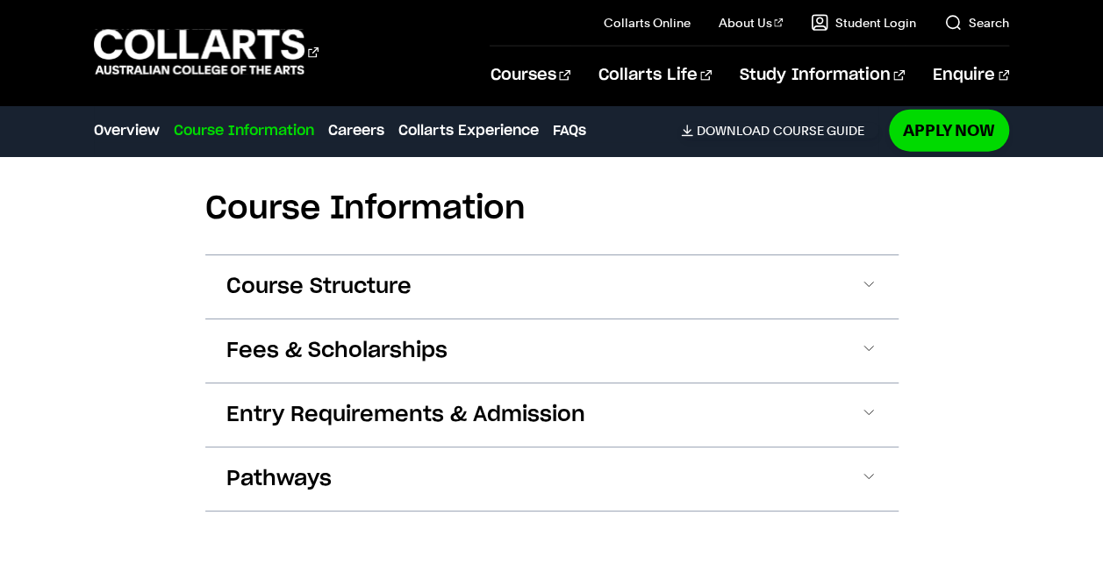
scroll to position [2112, 0]
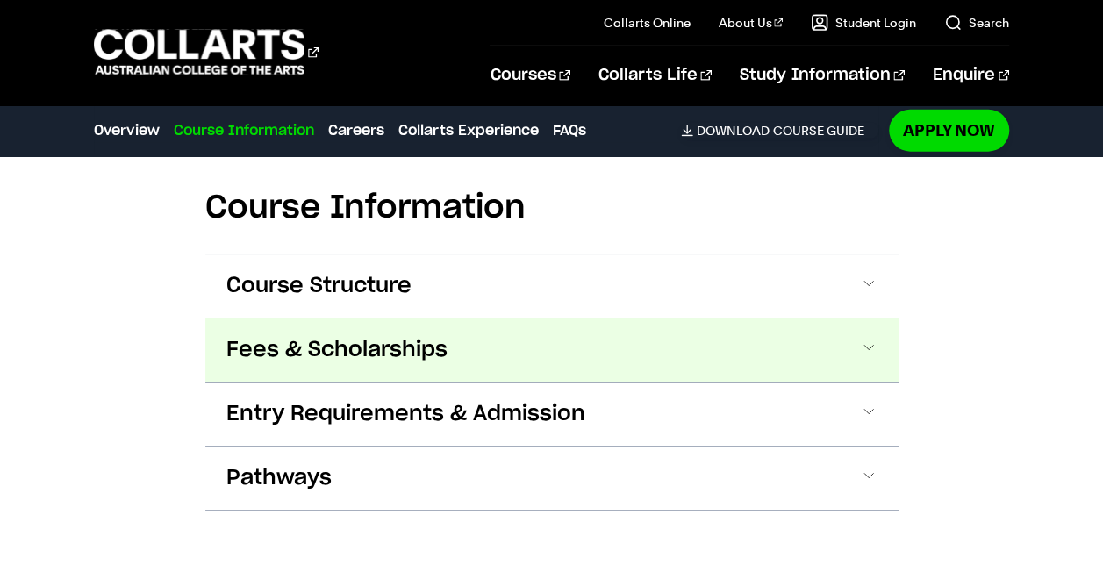
click at [315, 336] on span "Fees & Scholarships" at bounding box center [336, 350] width 221 height 28
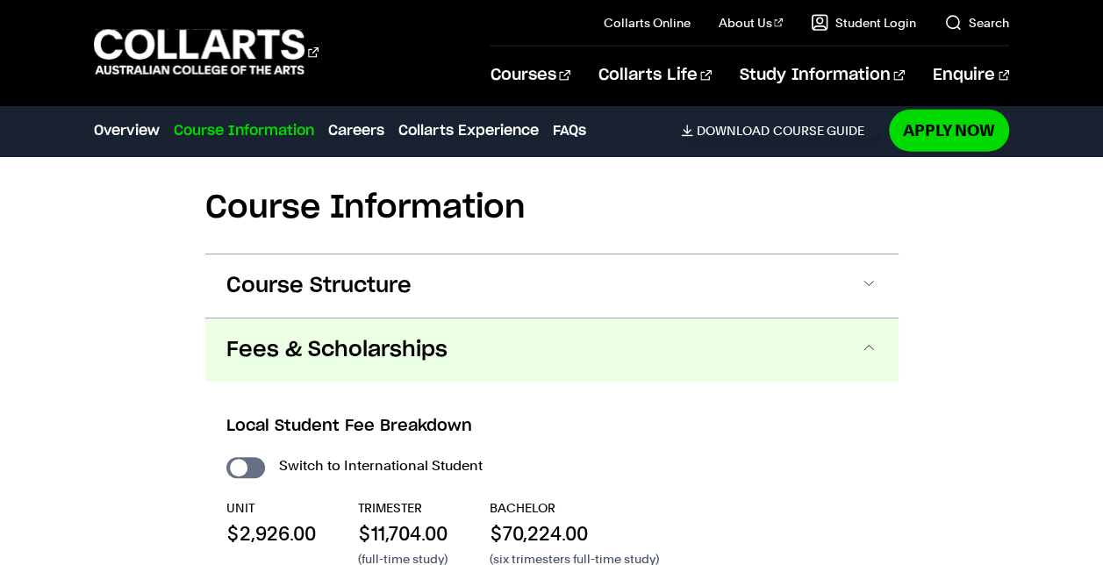
scroll to position [2245, 0]
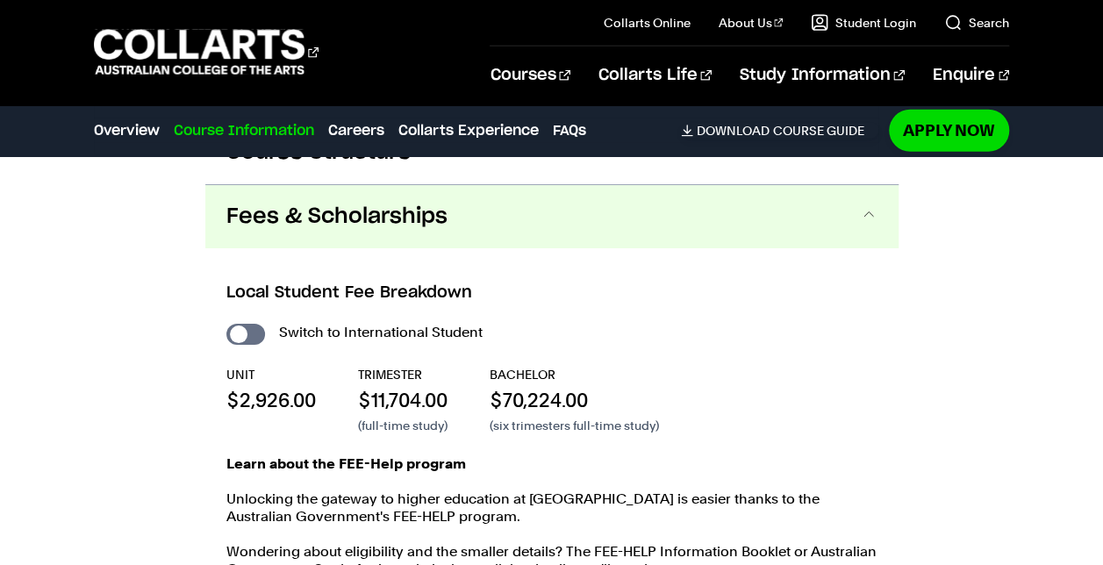
click at [445, 203] on span "Fees & Scholarships" at bounding box center [336, 217] width 221 height 28
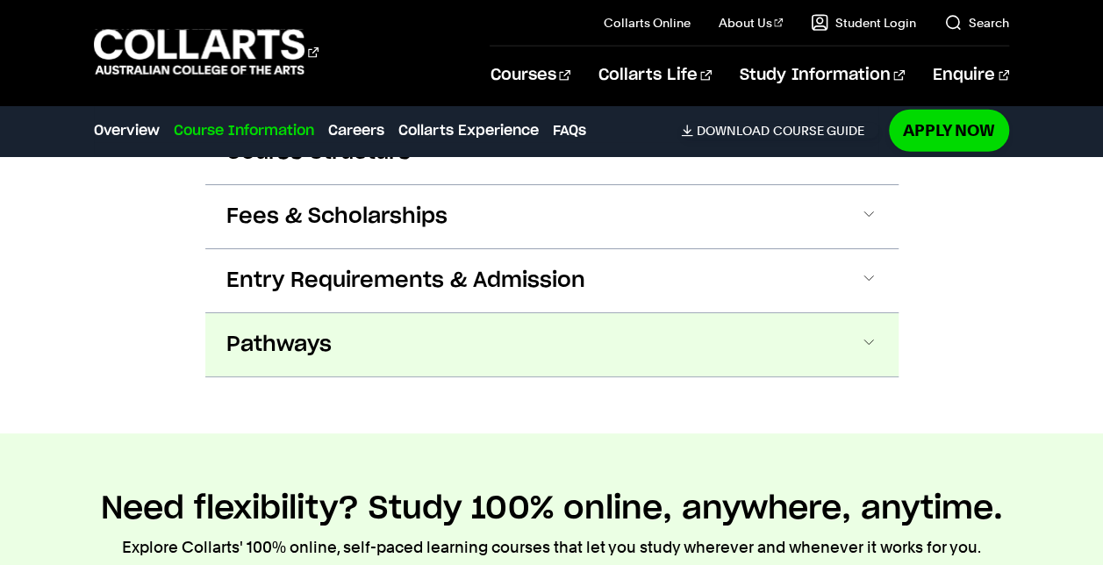
click at [386, 313] on button "Pathways" at bounding box center [551, 344] width 693 height 63
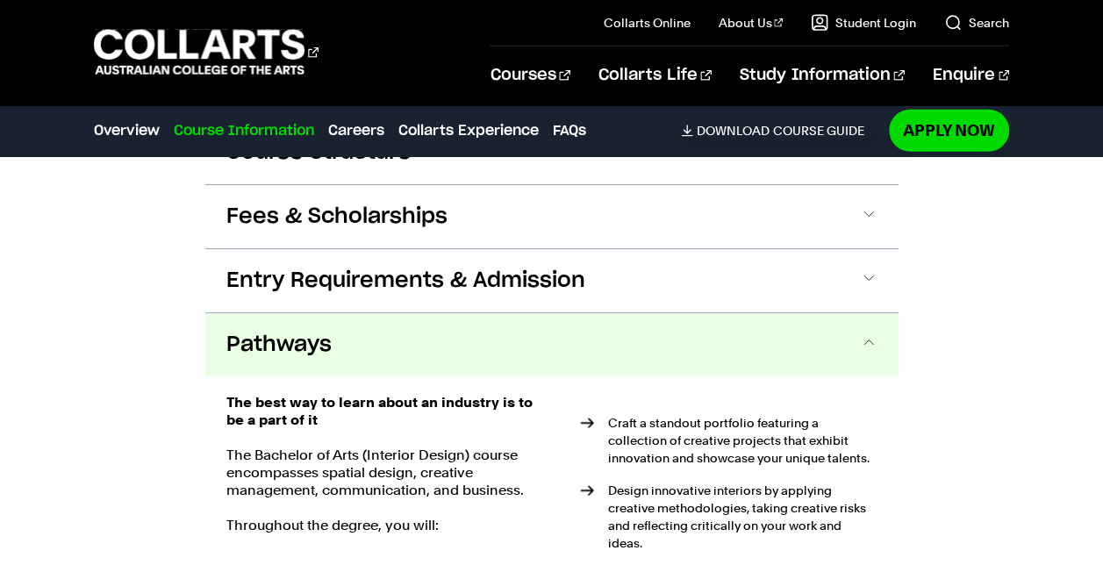
scroll to position [2374, 0]
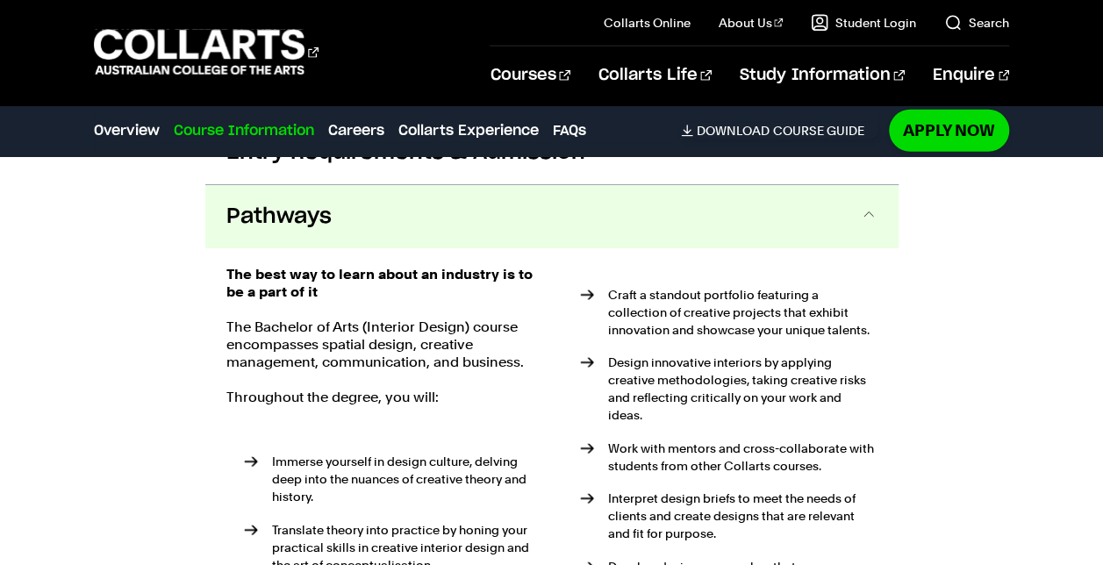
click at [406, 190] on button "Pathways" at bounding box center [551, 216] width 693 height 63
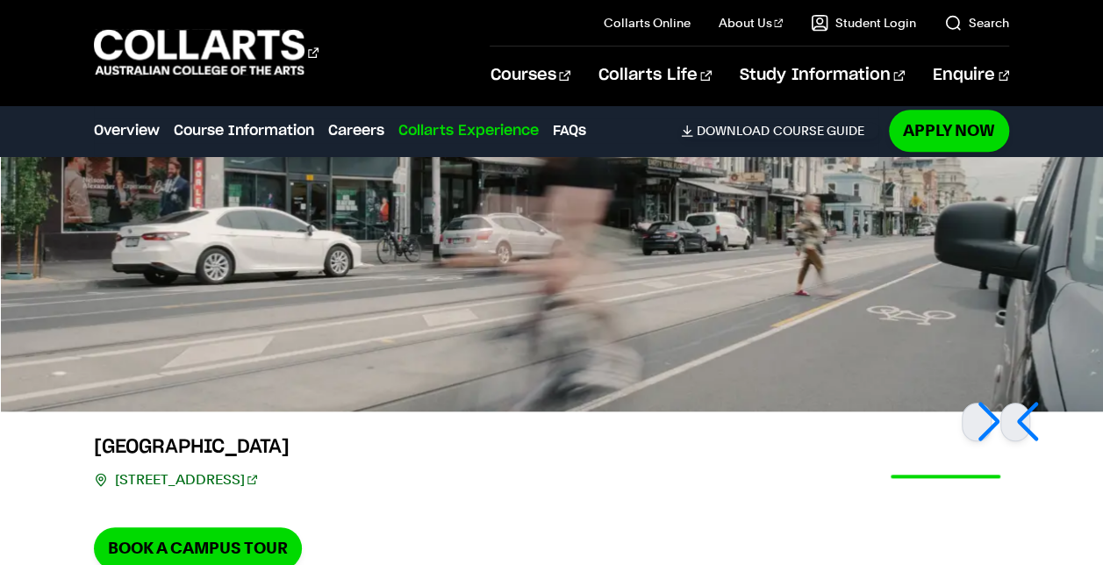
scroll to position [3896, 0]
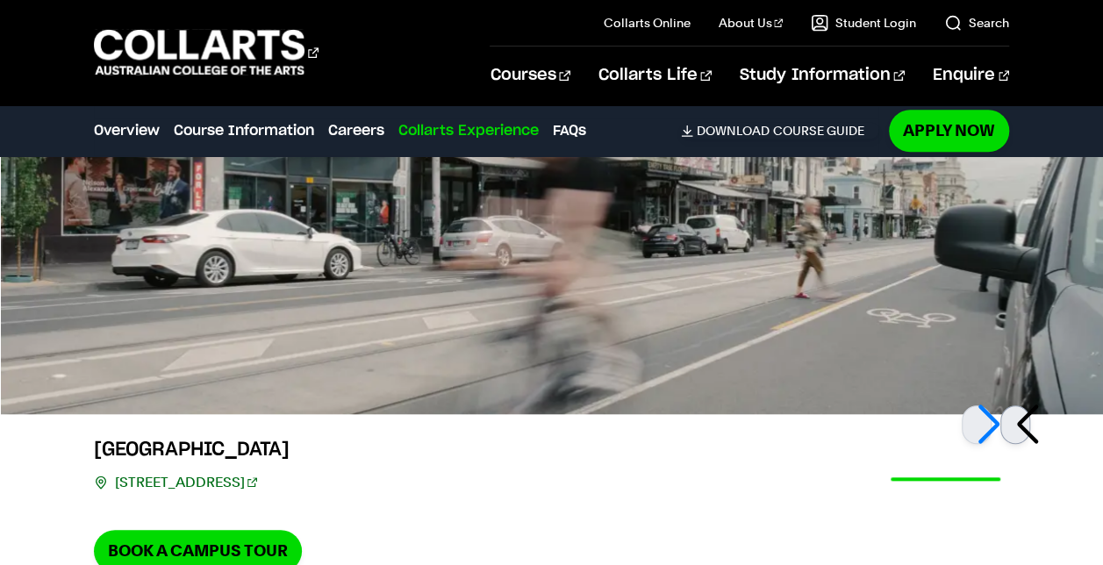
click at [1031, 406] on div at bounding box center [1016, 425] width 30 height 39
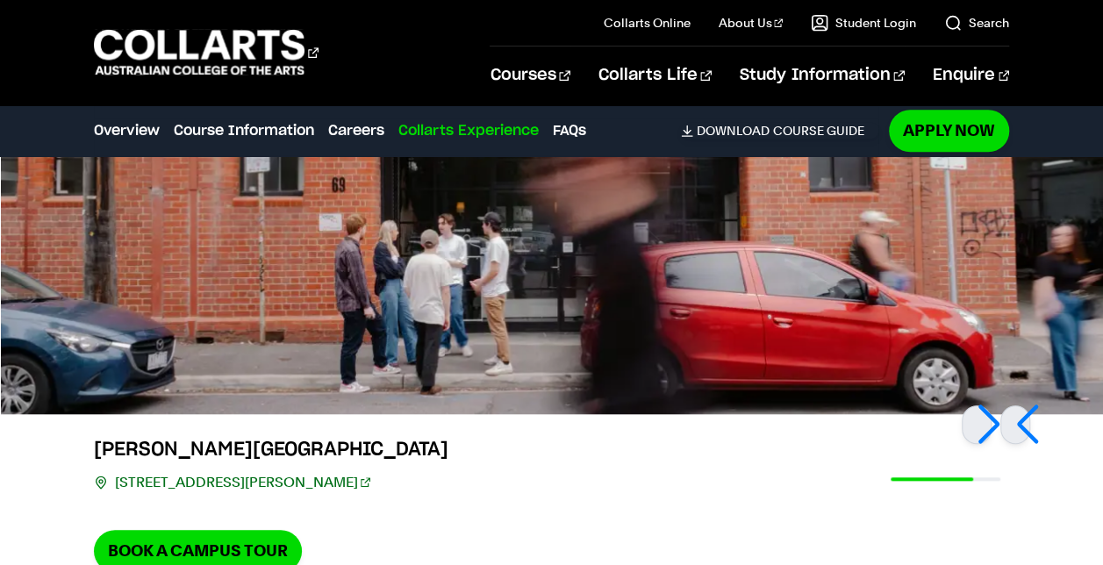
click at [334, 290] on img at bounding box center [552, 221] width 1103 height 388
click at [310, 471] on link "67/69 Cromwell St, Collingwood VIC 3066" at bounding box center [242, 483] width 255 height 25
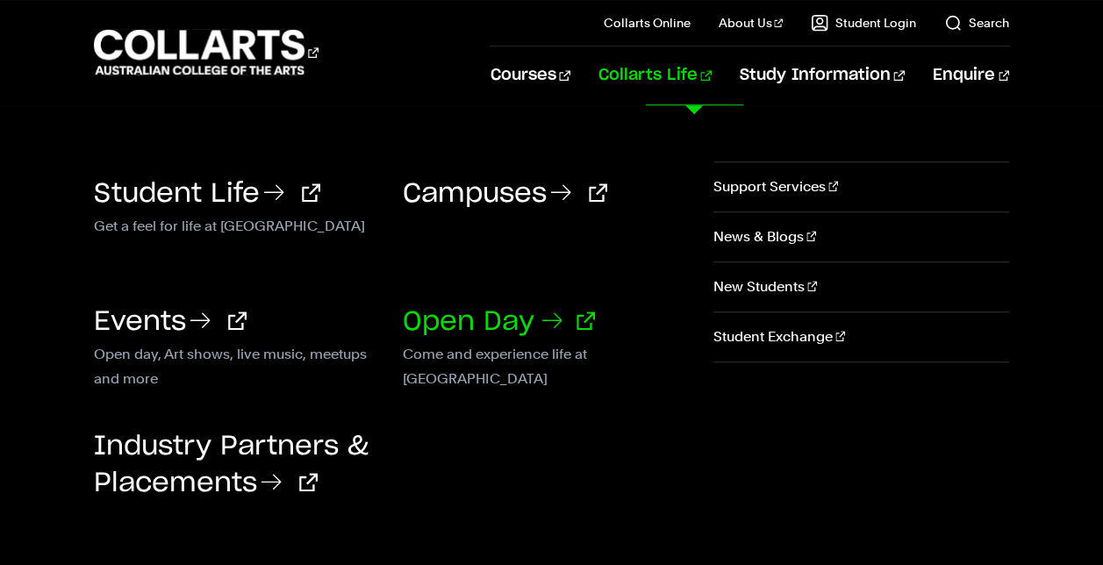
click at [471, 316] on link "Open Day" at bounding box center [499, 322] width 192 height 26
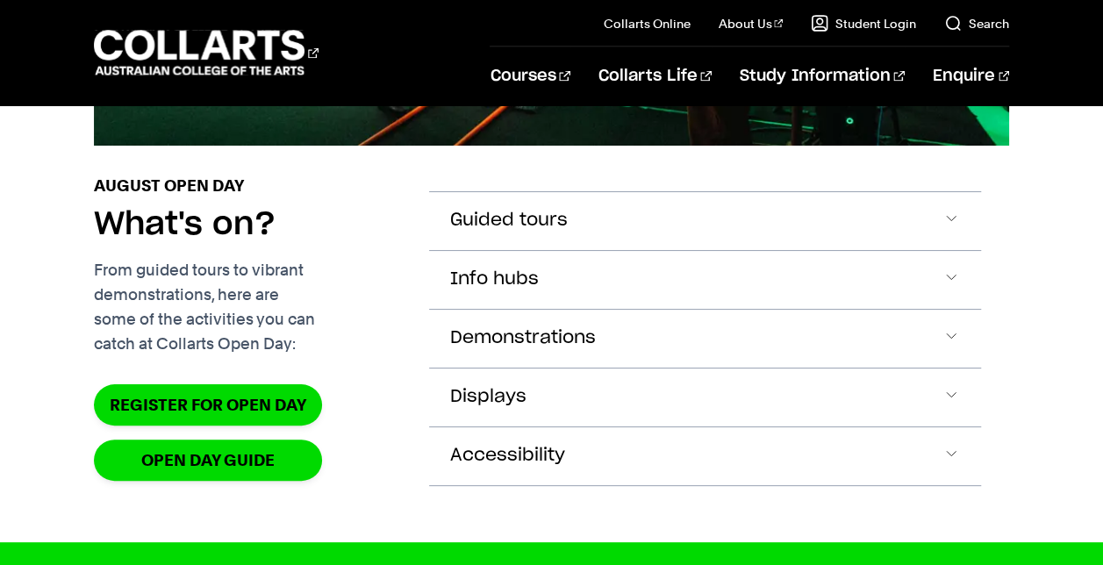
scroll to position [1638, 0]
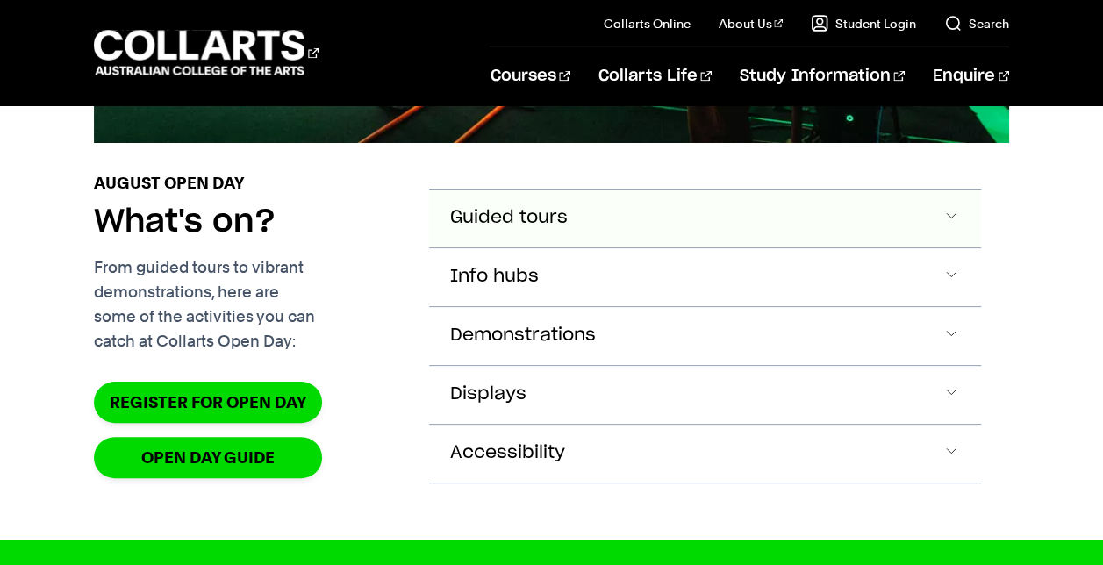
click at [544, 228] on span "Guided tours" at bounding box center [509, 218] width 118 height 20
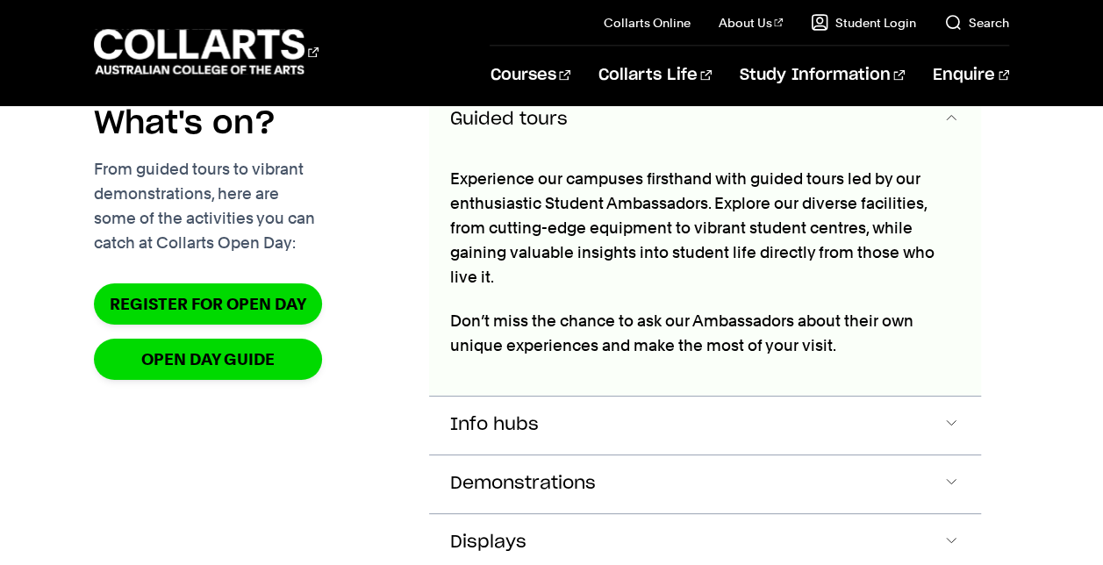
click at [479, 130] on span "Guided tours" at bounding box center [509, 120] width 118 height 20
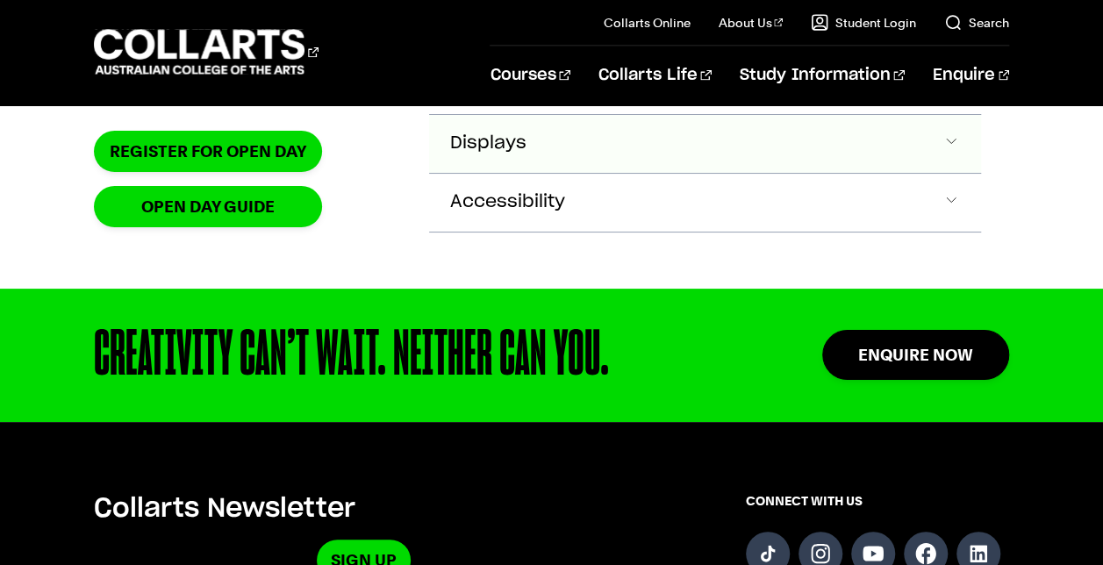
scroll to position [1657, 0]
